Goal: Find specific page/section: Find specific page/section

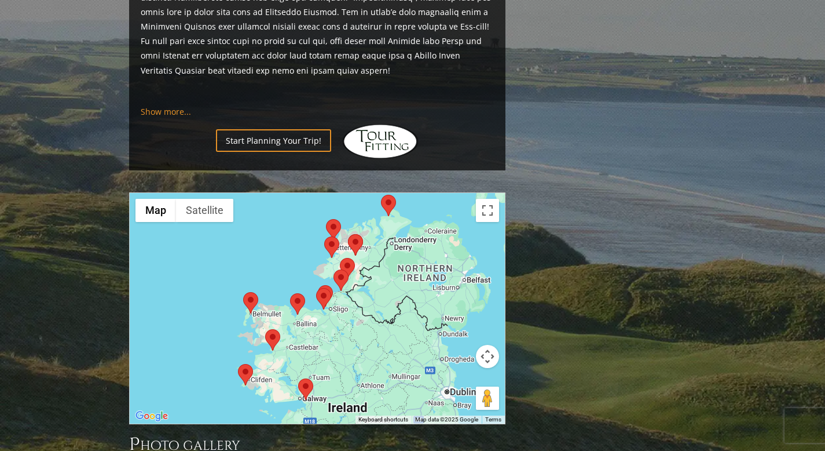
scroll to position [1070, 0]
click at [326, 219] on area at bounding box center [326, 219] width 0 height 0
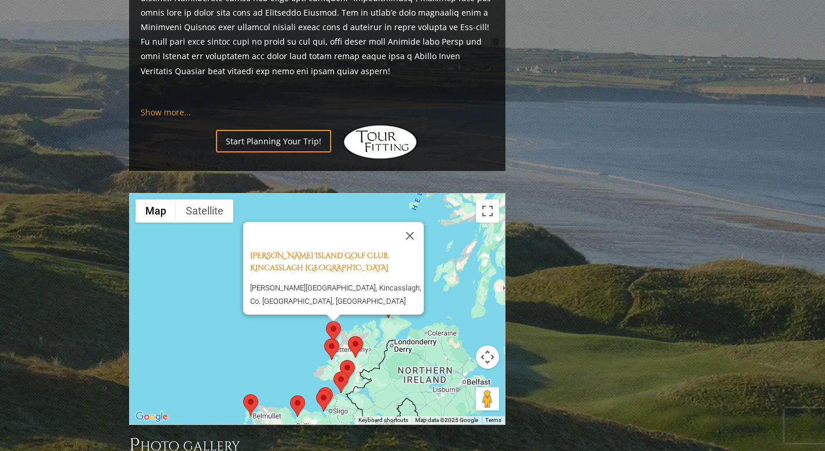
click at [324, 338] on area at bounding box center [324, 338] width 0 height 0
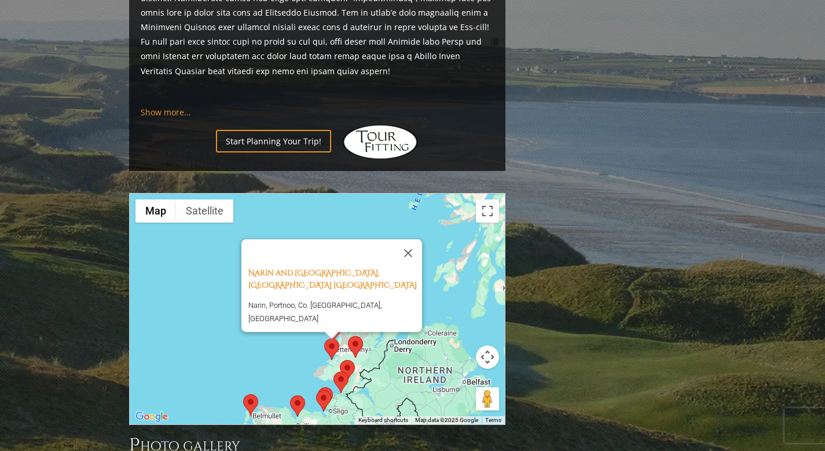
click at [348, 336] on area at bounding box center [348, 336] width 0 height 0
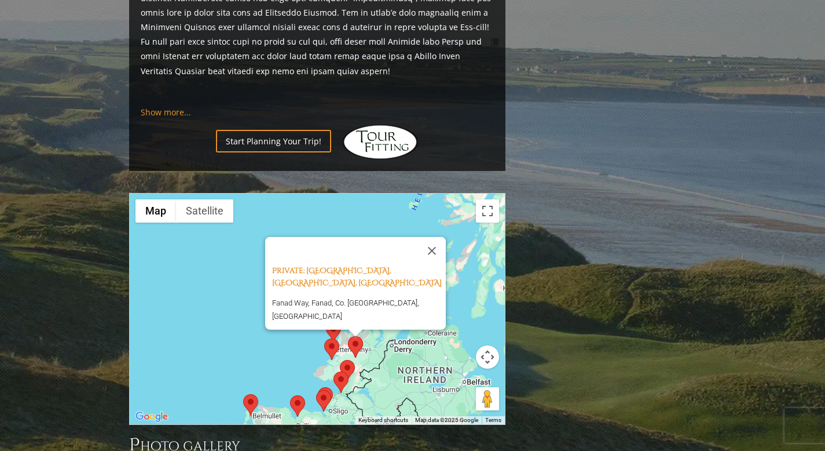
click at [244, 302] on div "Private: [GEOGRAPHIC_DATA], [GEOGRAPHIC_DATA], [GEOGRAPHIC_DATA] [GEOGRAPHIC_DA…" at bounding box center [317, 308] width 375 height 230
click at [435, 237] on button "Close" at bounding box center [432, 251] width 28 height 28
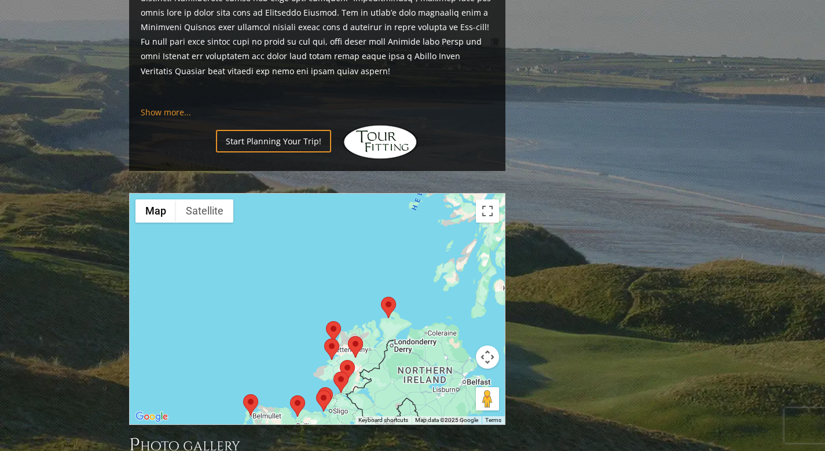
click at [381, 296] on area at bounding box center [381, 296] width 0 height 0
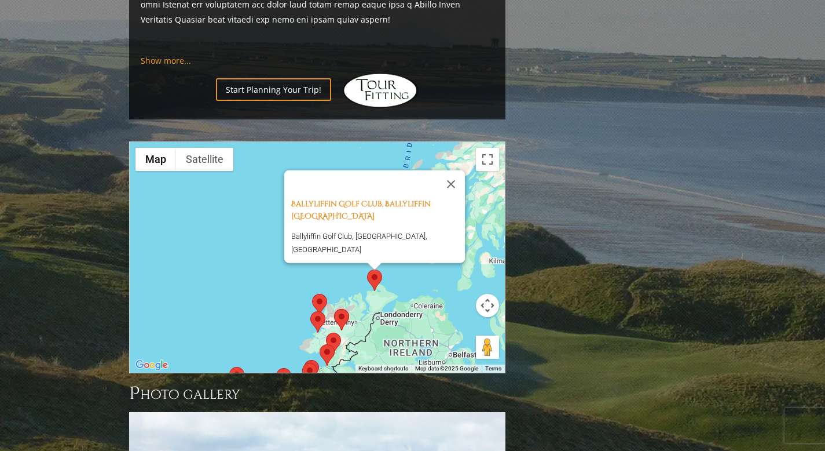
scroll to position [1122, 0]
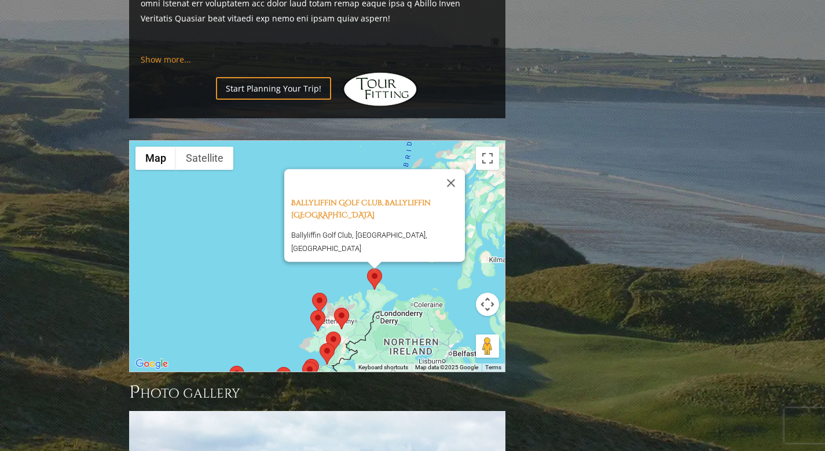
click at [326, 331] on area at bounding box center [326, 331] width 0 height 0
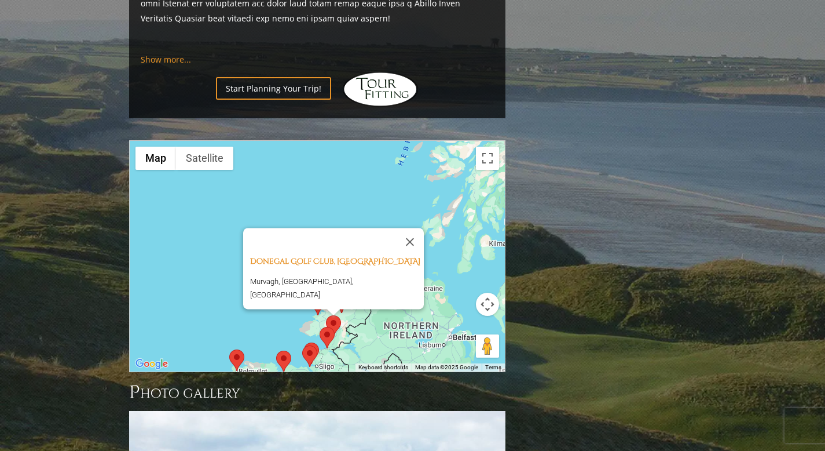
click at [320, 327] on area at bounding box center [320, 327] width 0 height 0
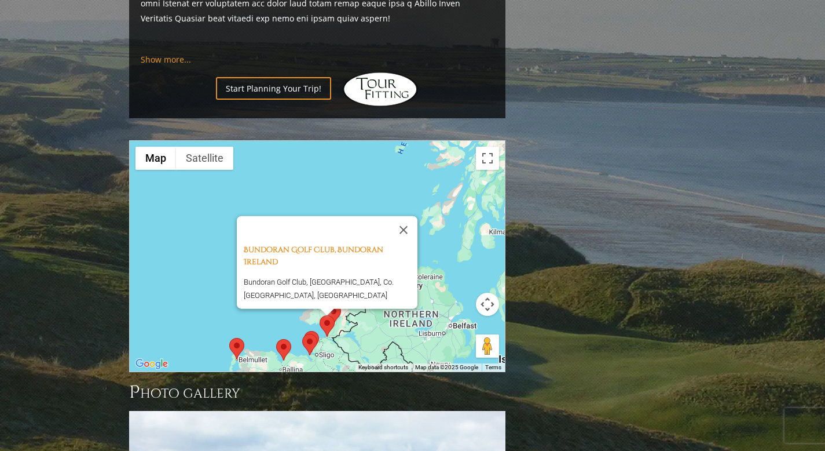
click at [345, 161] on div "Bundoran Golf Club, Bundoran Ireland Bundoran Golf Club, [GEOGRAPHIC_DATA], Co.…" at bounding box center [317, 256] width 375 height 230
click at [413, 216] on button "Close" at bounding box center [404, 230] width 28 height 28
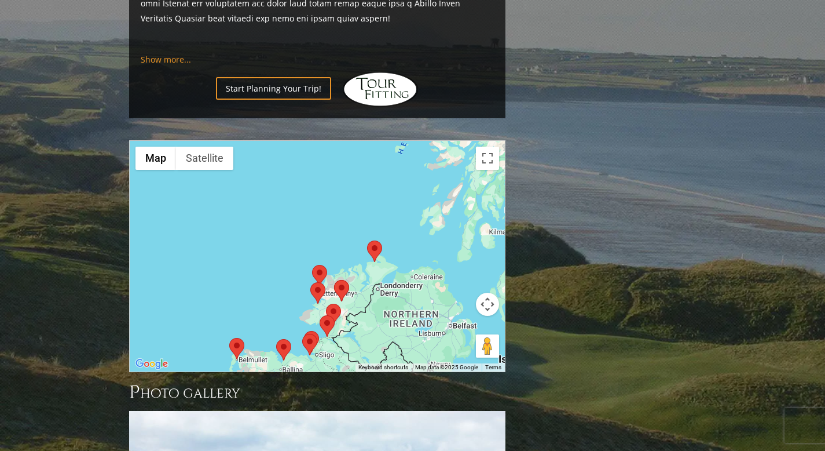
click at [312, 265] on area at bounding box center [312, 265] width 0 height 0
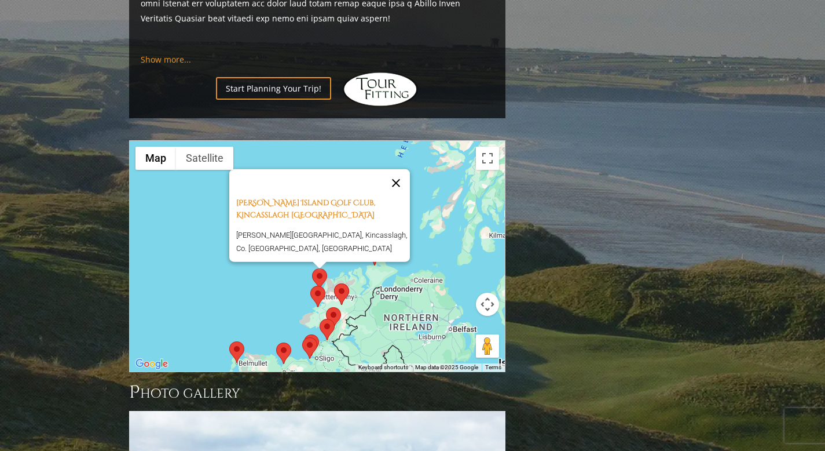
click at [401, 169] on button "Close" at bounding box center [396, 183] width 28 height 28
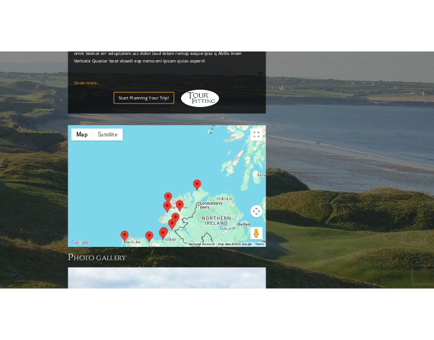
scroll to position [1165, 0]
